Goal: Task Accomplishment & Management: Use online tool/utility

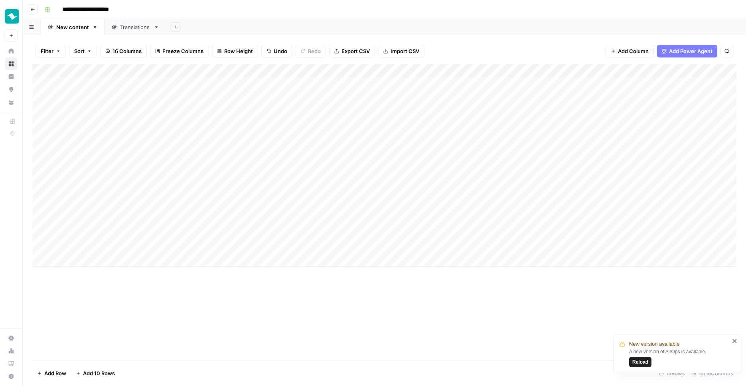
click at [547, 67] on div "Add Column" at bounding box center [384, 165] width 705 height 203
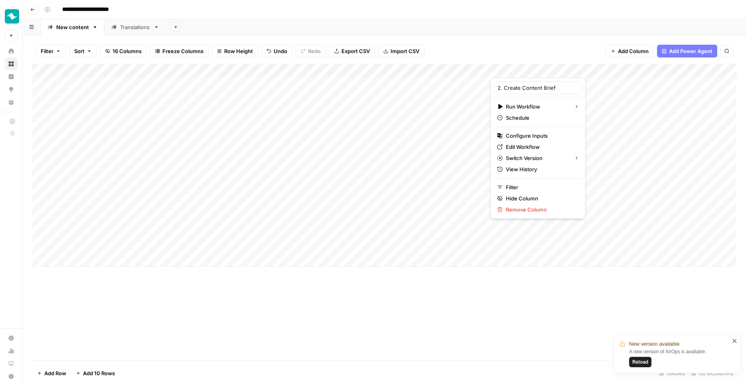
click at [465, 29] on div "Add Sheet" at bounding box center [456, 27] width 580 height 16
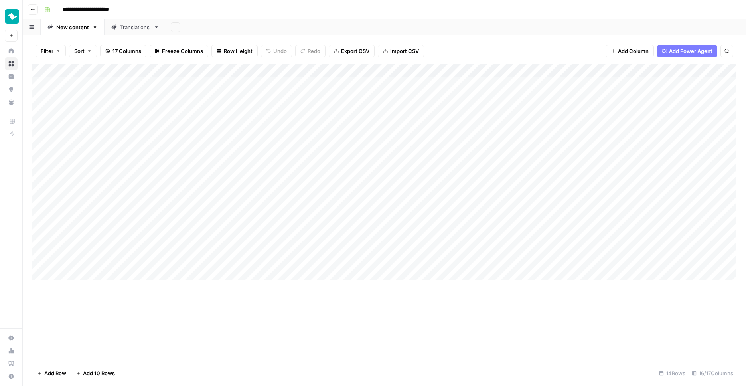
click at [120, 29] on div "Translations" at bounding box center [135, 27] width 30 height 8
click at [63, 25] on div "New content" at bounding box center [72, 27] width 33 height 8
click at [396, 82] on div "Add Column" at bounding box center [384, 172] width 705 height 216
click at [457, 46] on div "Filter Sort 17 Columns Freeze Columns Row Height Undo Redo Export CSV Import CS…" at bounding box center [384, 51] width 705 height 26
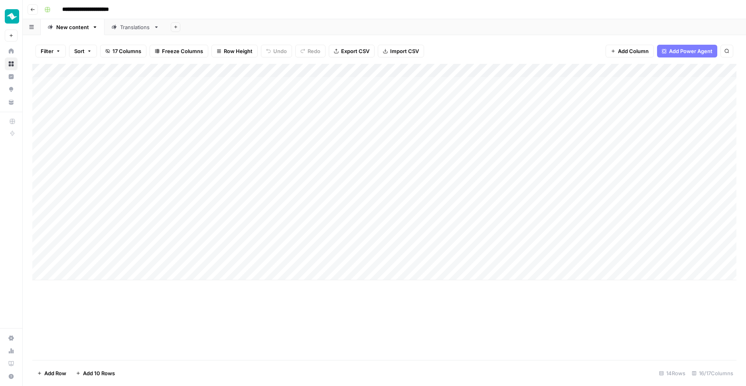
click at [661, 69] on div "Add Column" at bounding box center [384, 172] width 705 height 216
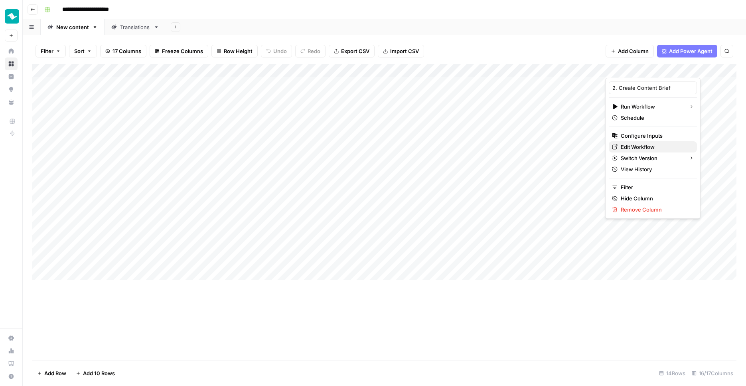
click at [629, 149] on span "Edit Workflow" at bounding box center [656, 147] width 70 height 8
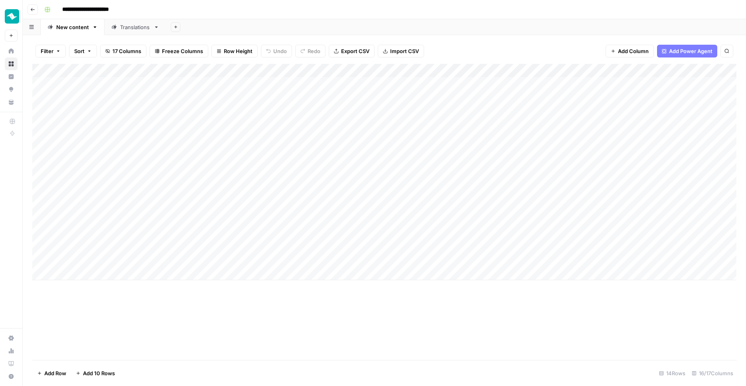
click at [660, 69] on div "Add Column" at bounding box center [384, 172] width 705 height 216
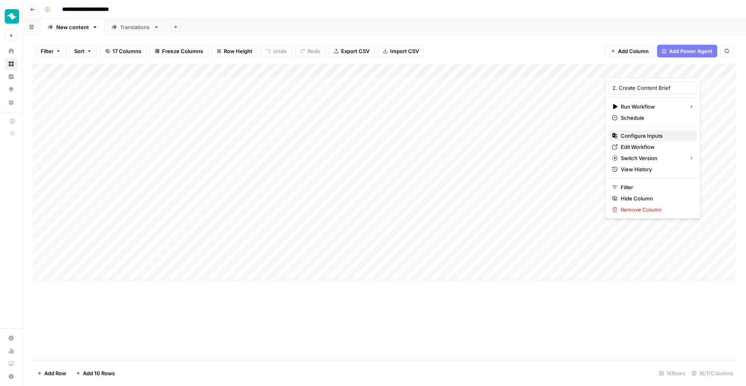
click at [647, 138] on span "Configure Inputs" at bounding box center [656, 136] width 70 height 8
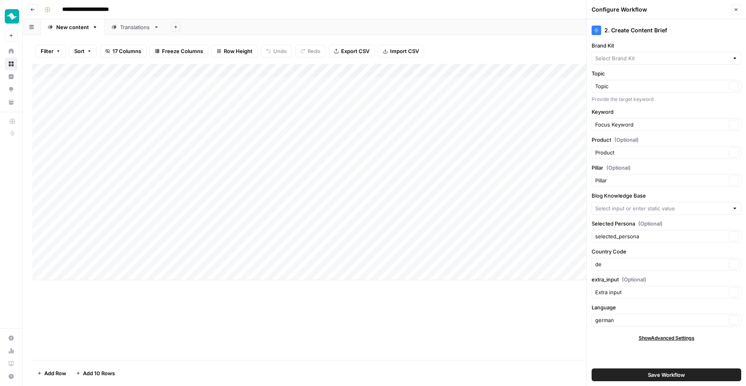
type input "Teamleader - DE ORBIT"
type input "DE-DE Blogs"
click at [601, 308] on label "Language" at bounding box center [667, 307] width 150 height 8
click at [601, 316] on input "german" at bounding box center [661, 320] width 131 height 8
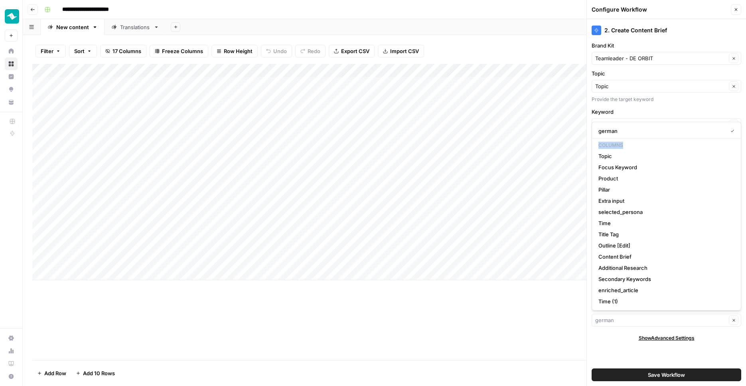
click at [601, 307] on div "german Columns Topic Focus Keyword Product Pillar Extra input selected_persona …" at bounding box center [667, 216] width 150 height 189
type input "german"
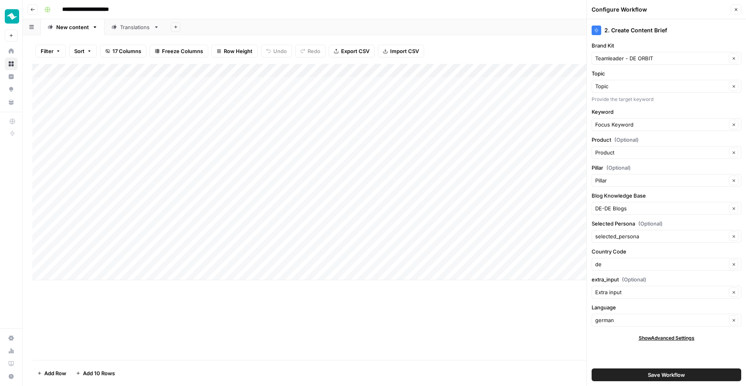
click at [606, 338] on div "Show Advanced Settings" at bounding box center [667, 338] width 150 height 7
click at [654, 376] on span "Save Workflow" at bounding box center [666, 375] width 37 height 8
